Goal: Obtain resource: Download file/media

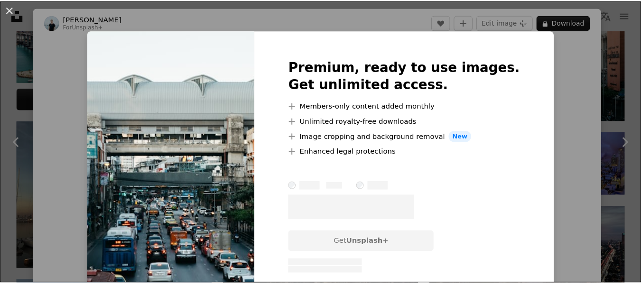
scroll to position [170, 0]
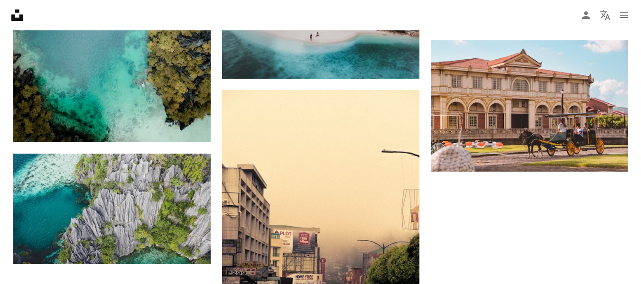
scroll to position [1252, 0]
